Goal: Task Accomplishment & Management: Manage account settings

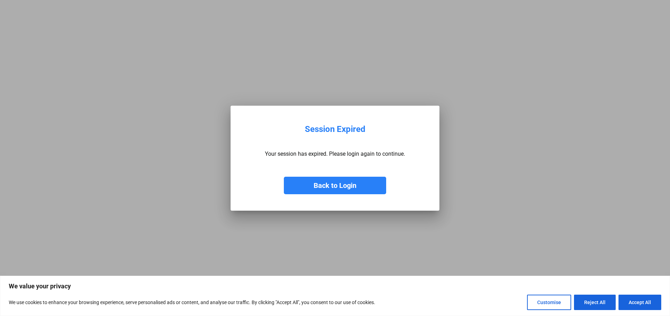
click at [361, 182] on button "Back to Login" at bounding box center [335, 186] width 102 height 18
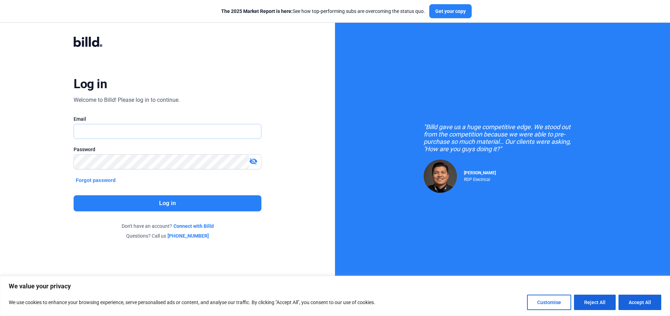
type input "[EMAIL_ADDRESS][DOMAIN_NAME]"
click at [211, 207] on button "Log in" at bounding box center [167, 204] width 187 height 16
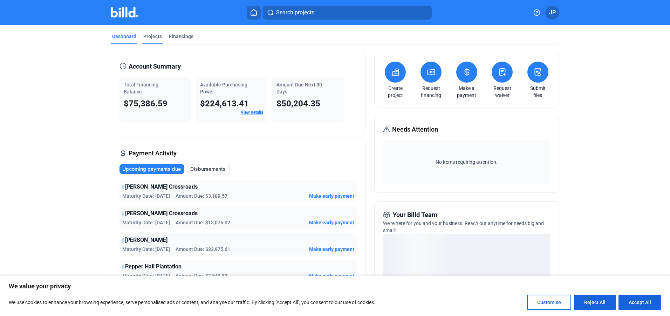
click at [149, 39] on div "Projects" at bounding box center [152, 36] width 19 height 7
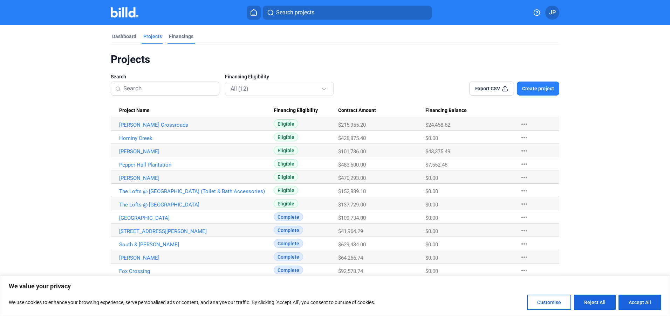
click at [185, 35] on div "Financings" at bounding box center [181, 36] width 25 height 7
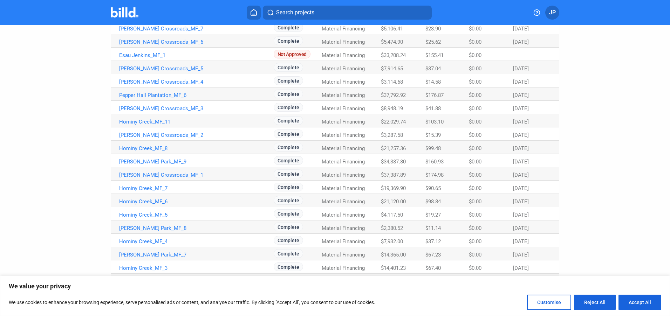
scroll to position [229, 0]
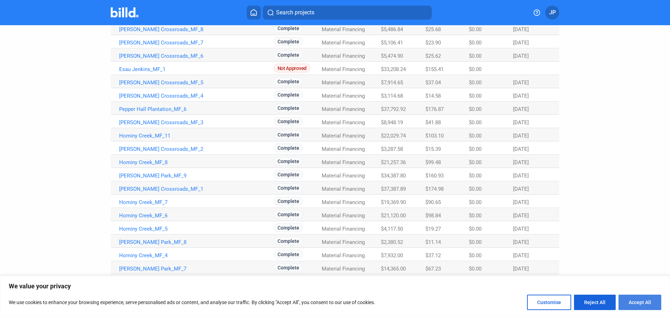
click at [641, 302] on button "Accept All" at bounding box center [639, 302] width 43 height 15
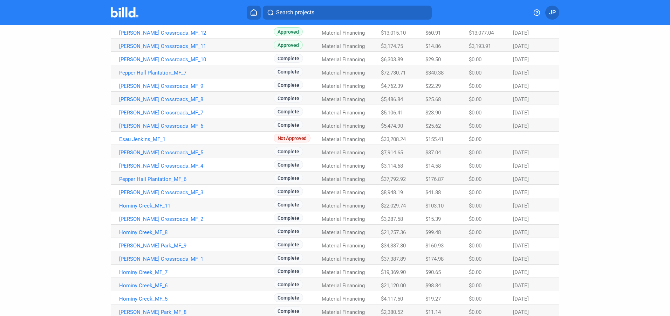
scroll to position [0, 0]
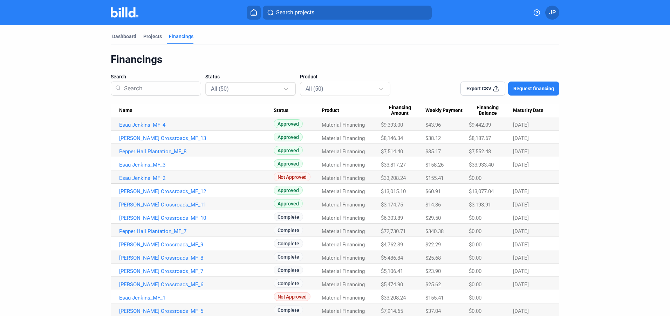
click at [284, 89] on div at bounding box center [286, 88] width 5 height 5
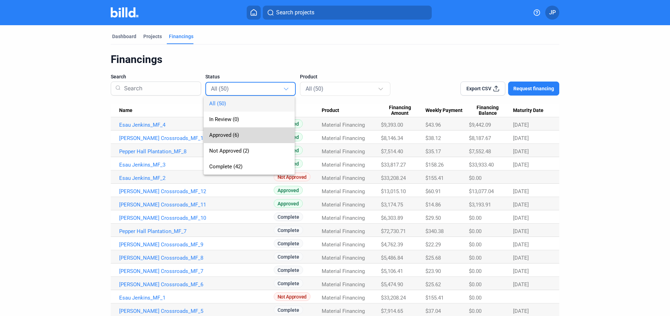
click at [231, 133] on span "Approved (6)" at bounding box center [224, 135] width 30 height 6
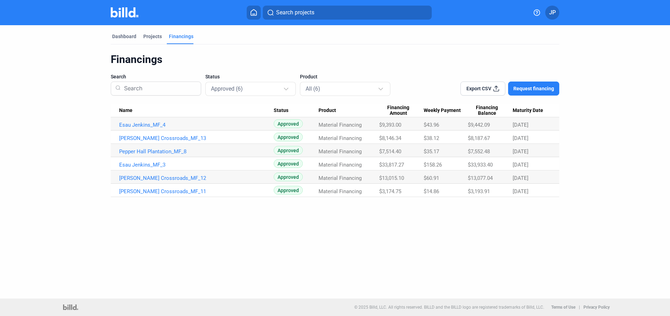
click at [480, 90] on span "Export CSV" at bounding box center [478, 88] width 25 height 7
click at [153, 37] on div "Projects" at bounding box center [152, 36] width 19 height 7
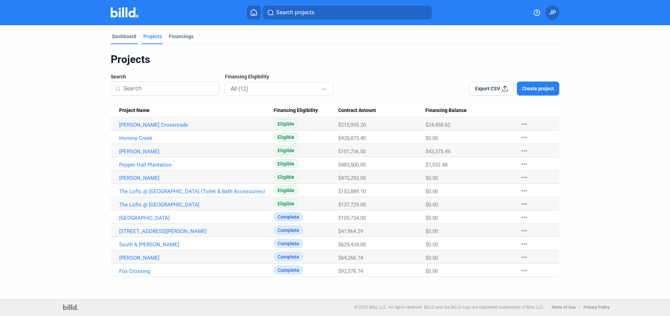
click at [122, 36] on div "Dashboard" at bounding box center [124, 36] width 24 height 7
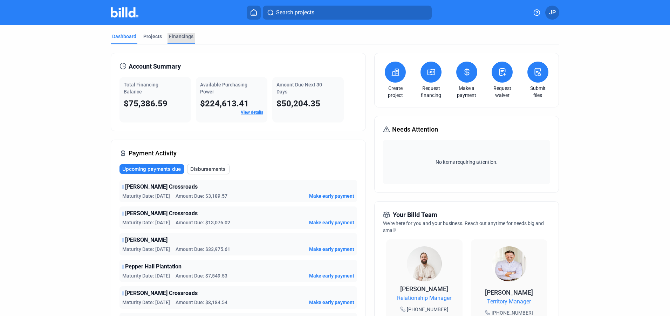
click at [178, 36] on div "Financings" at bounding box center [181, 36] width 25 height 7
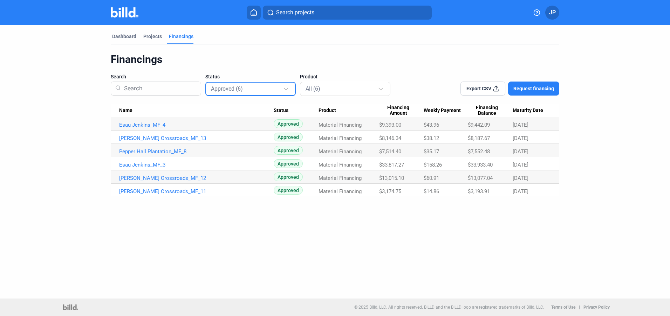
click at [284, 89] on div at bounding box center [287, 85] width 8 height 11
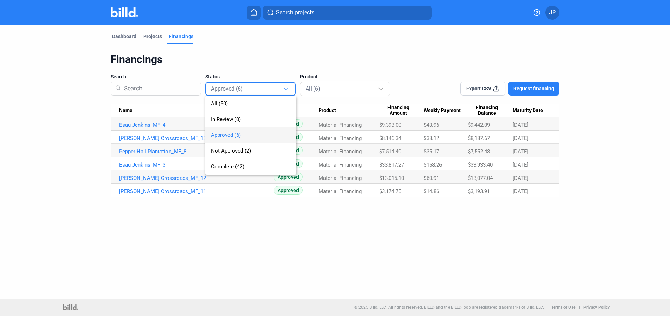
click at [284, 89] on div "All (50) In Review (0) Approved (6) Not Approved (2) Complete (42)" at bounding box center [245, 128] width 80 height 93
click at [285, 88] on div at bounding box center [335, 158] width 670 height 316
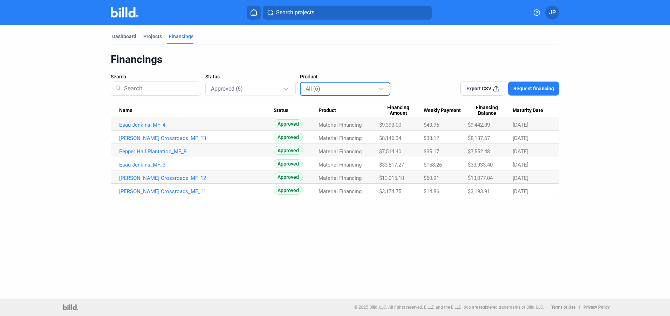
click at [381, 88] on div at bounding box center [380, 88] width 5 height 5
click at [381, 88] on div at bounding box center [335, 158] width 670 height 316
click at [153, 37] on div "Projects" at bounding box center [152, 36] width 19 height 7
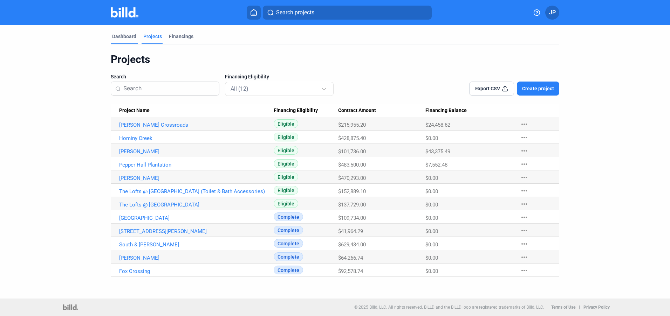
click at [127, 35] on div "Dashboard" at bounding box center [124, 36] width 24 height 7
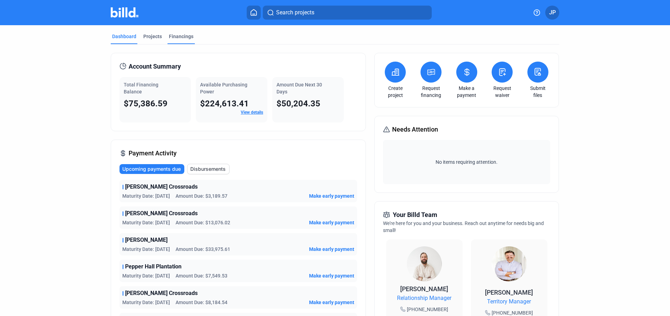
click at [188, 37] on div "Financings" at bounding box center [181, 36] width 25 height 7
